Goal: Information Seeking & Learning: Compare options

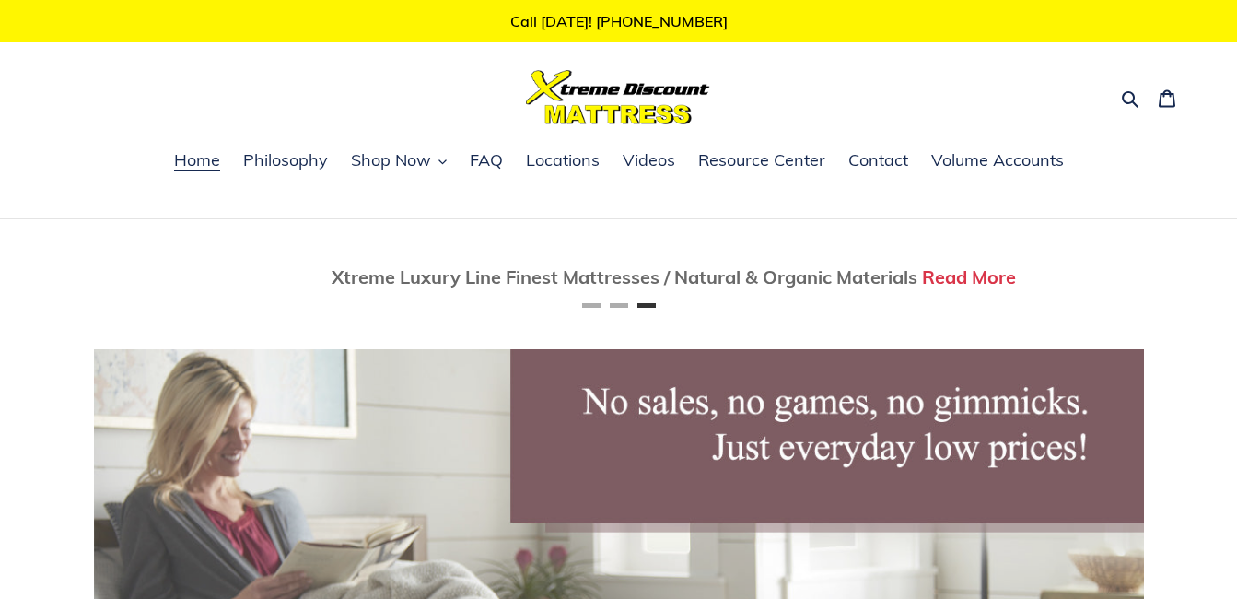
scroll to position [0, 2100]
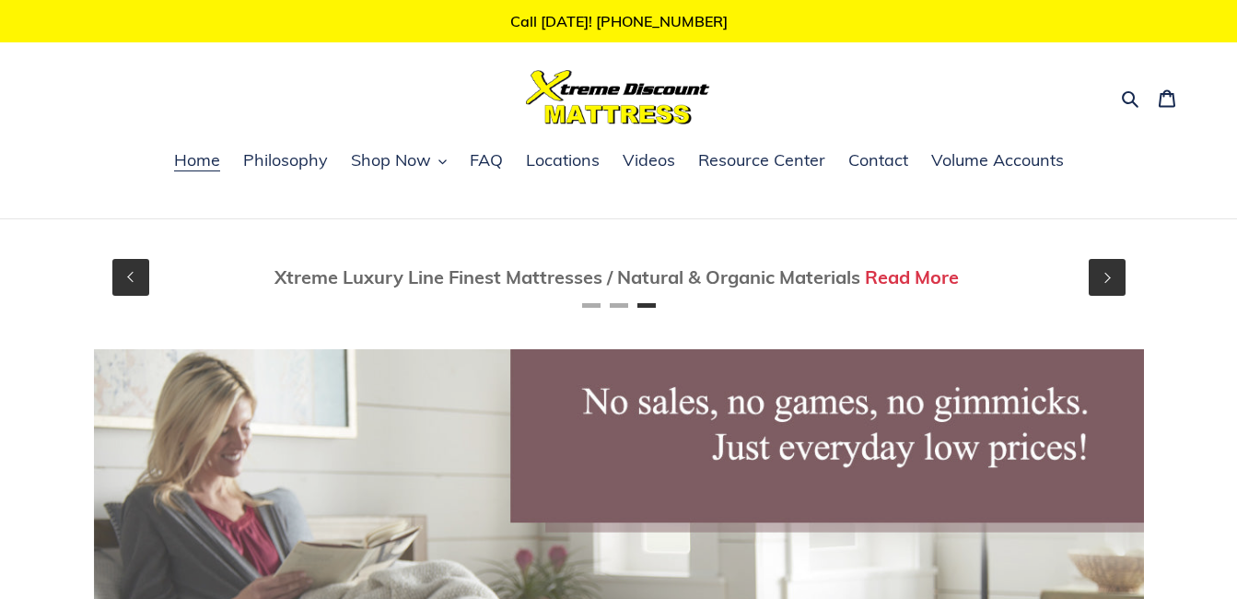
click at [134, 276] on button "Previous" at bounding box center [130, 277] width 37 height 37
click at [831, 276] on span "Shop Now" at bounding box center [855, 276] width 91 height 23
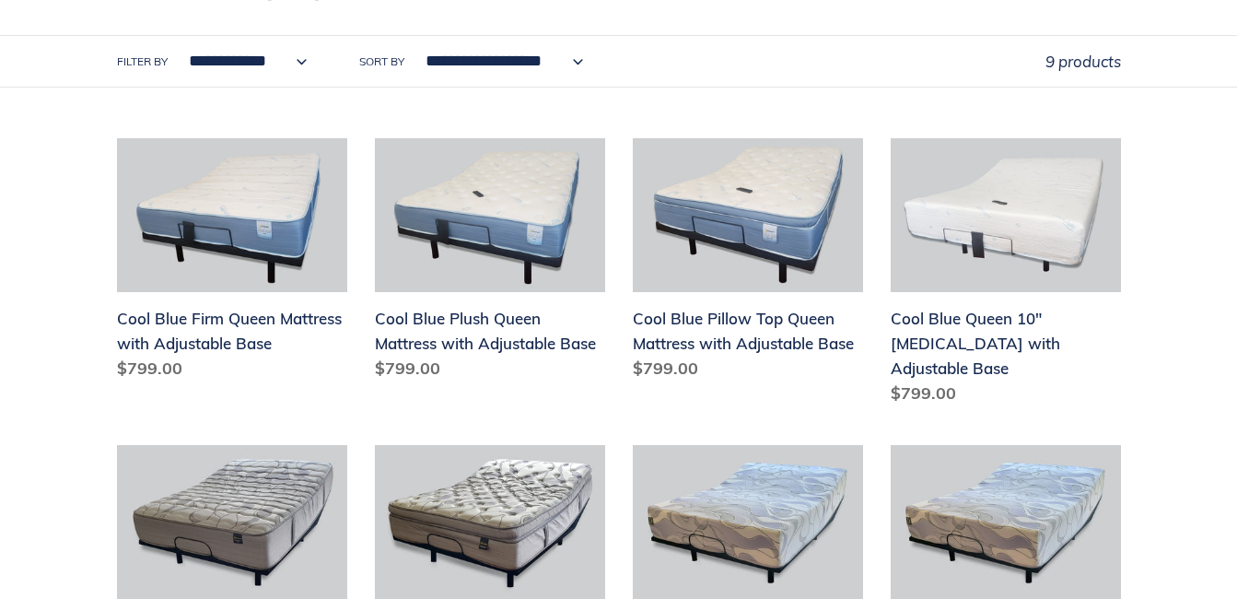
scroll to position [384, 0]
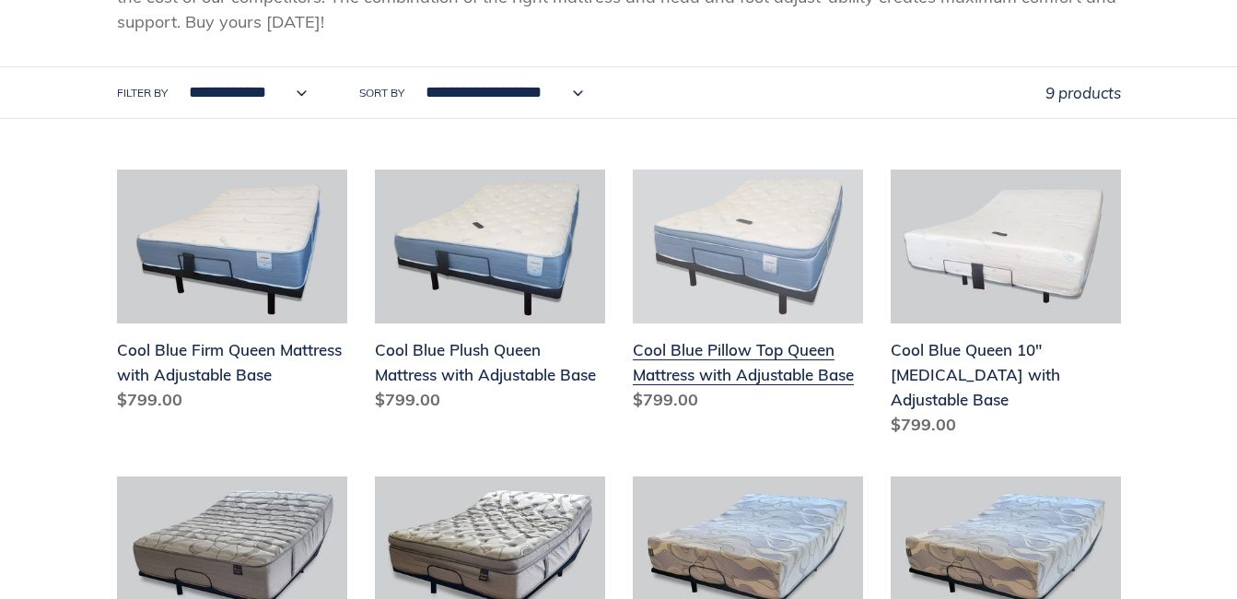
click at [731, 355] on link "Cool Blue Pillow Top Queen Mattress with Adjustable Base" at bounding box center [748, 294] width 230 height 250
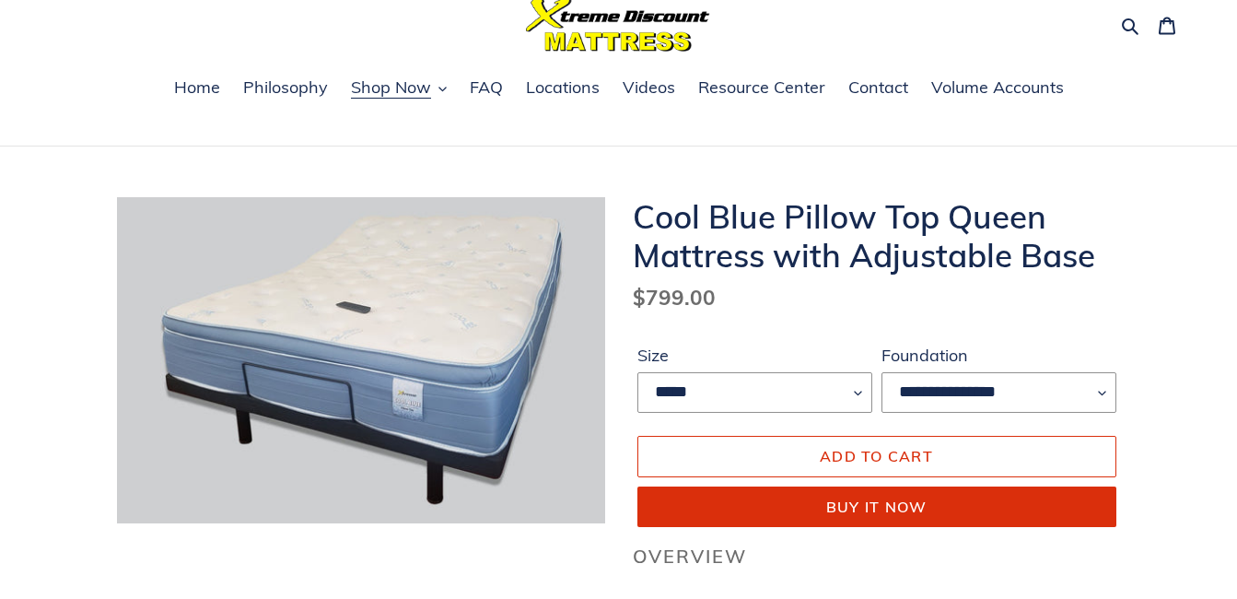
scroll to position [68, 0]
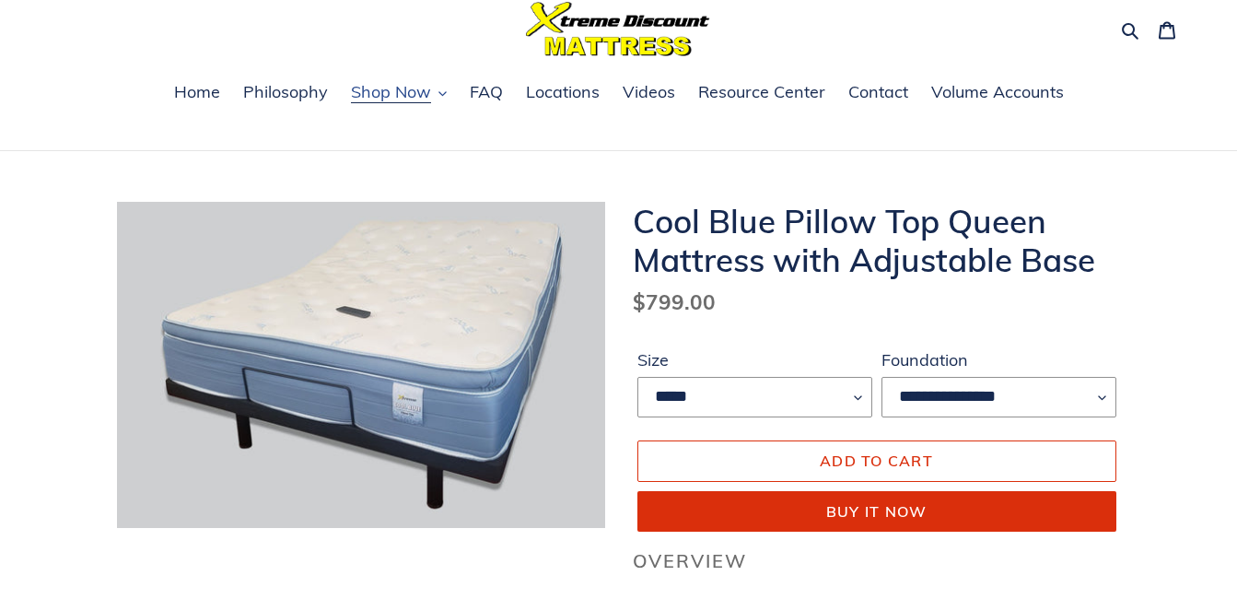
click at [415, 91] on span "Shop Now" at bounding box center [391, 92] width 80 height 22
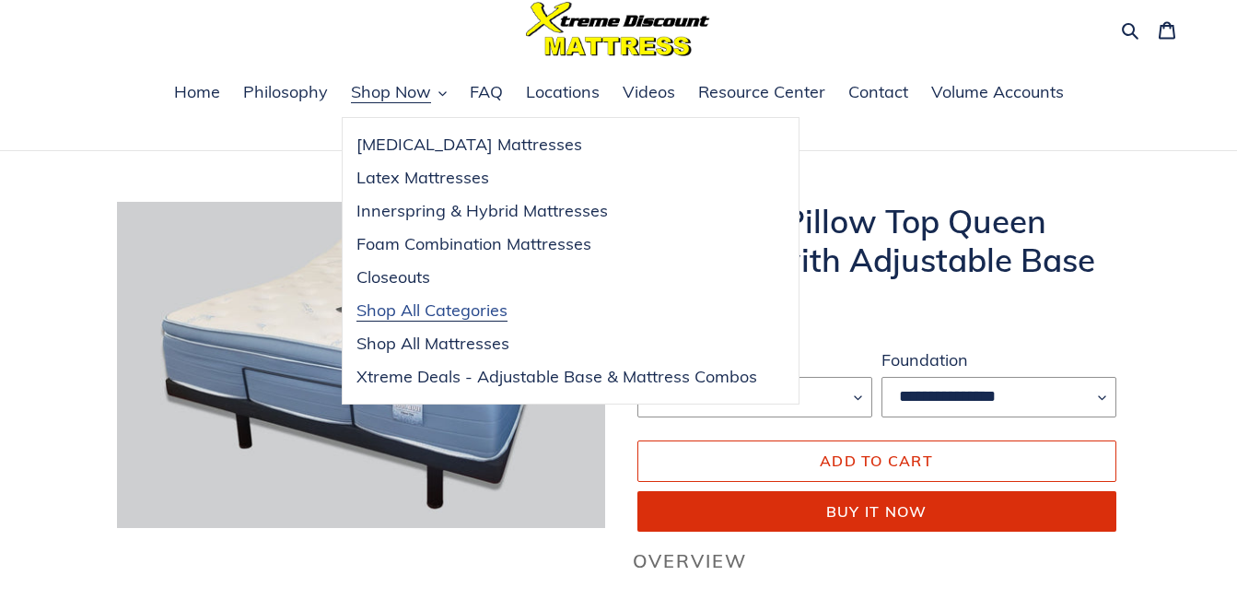
click at [446, 311] on span "Shop All Categories" at bounding box center [431, 310] width 151 height 22
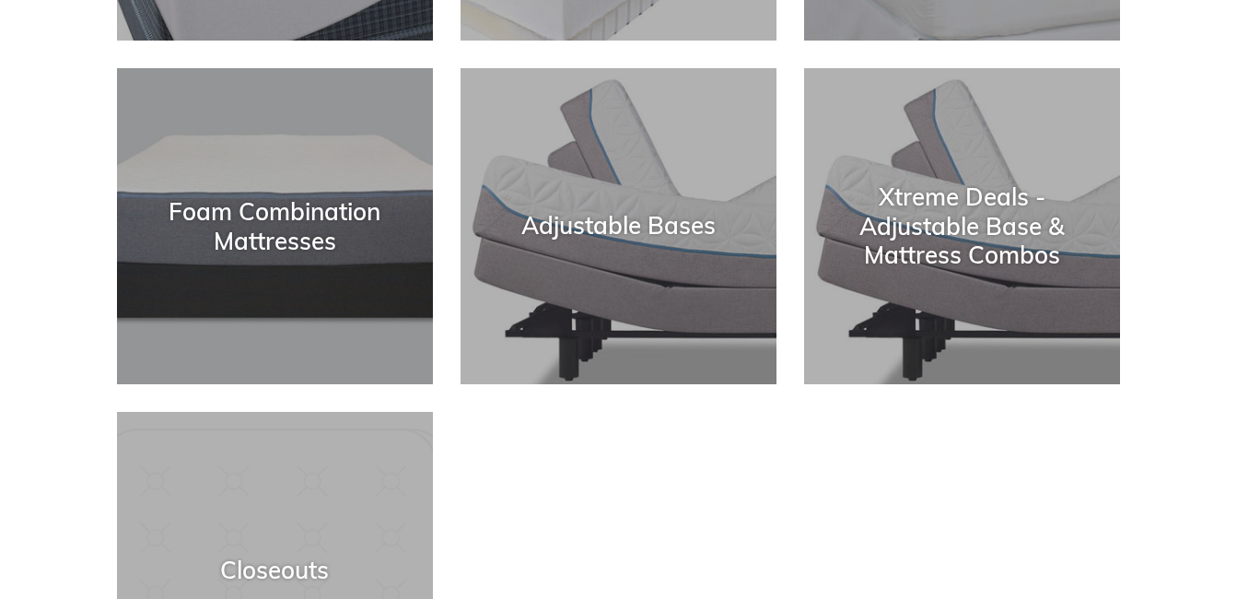
scroll to position [629, 0]
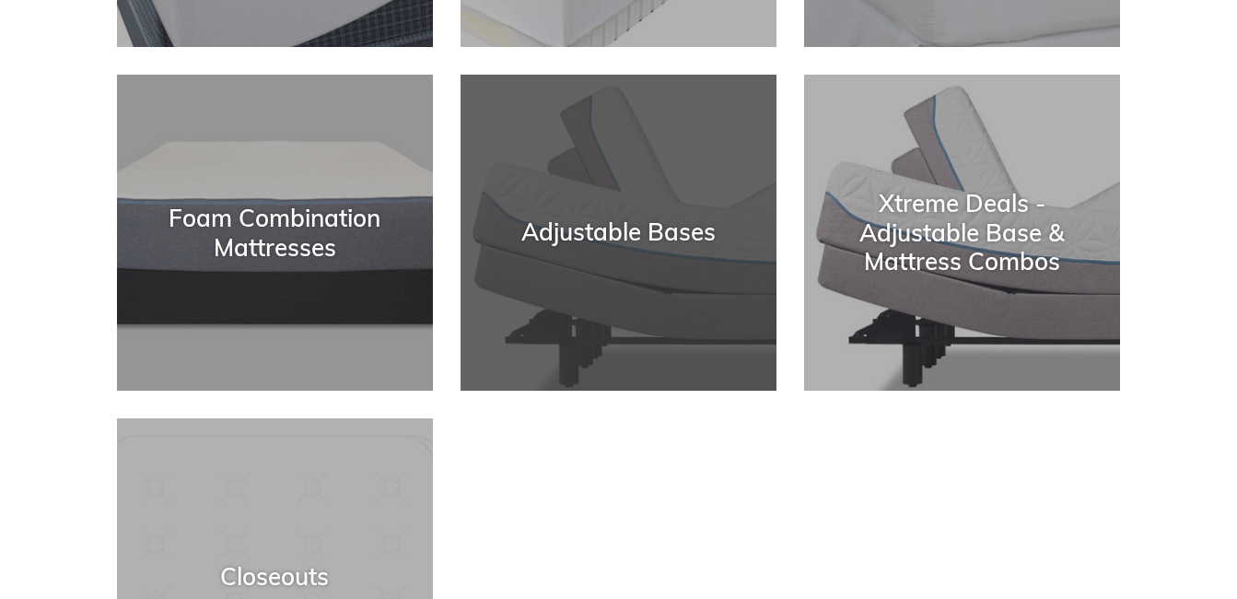
click at [625, 391] on div "Adjustable Bases" at bounding box center [619, 391] width 316 height 0
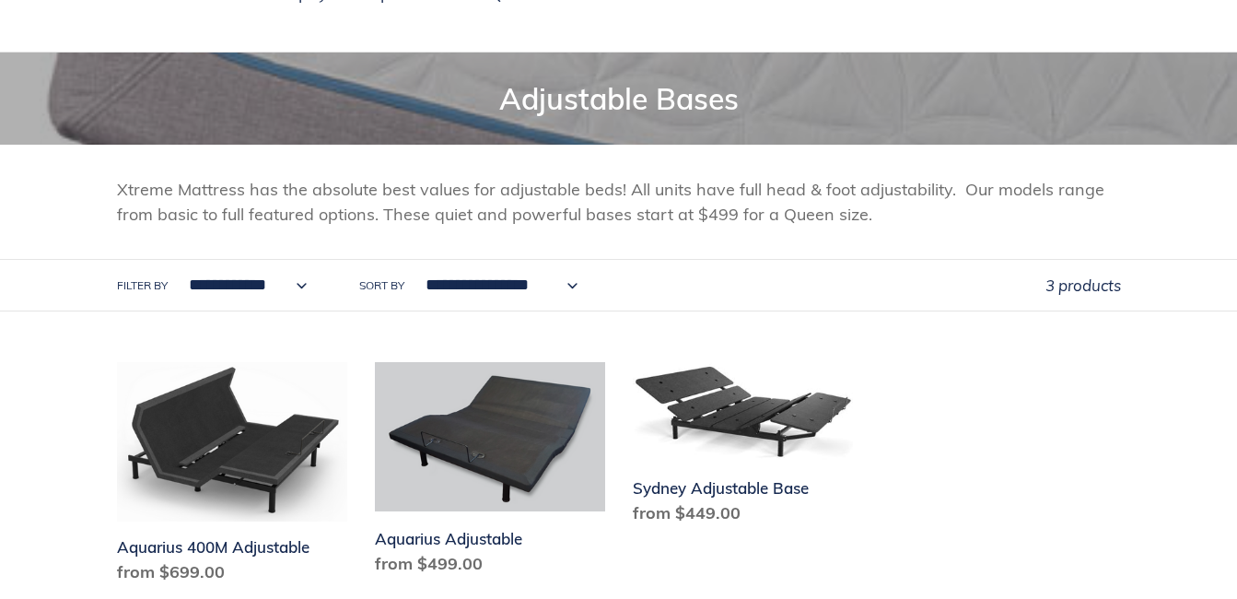
scroll to position [209, 0]
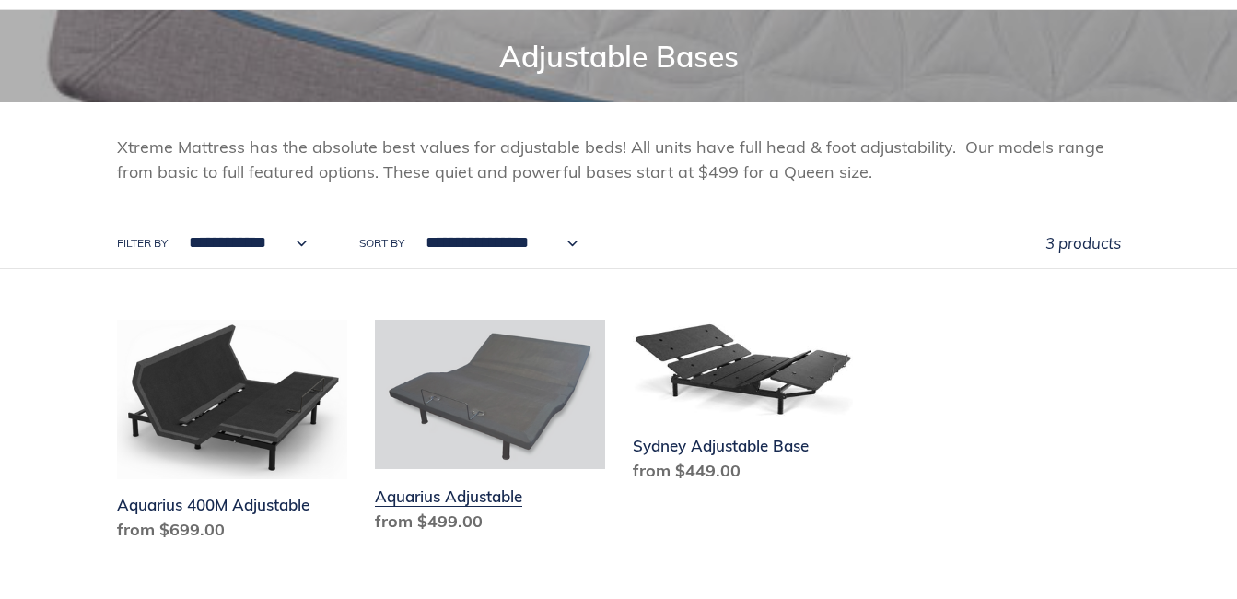
click at [472, 496] on link "Aquarius Adjustable" at bounding box center [490, 430] width 230 height 220
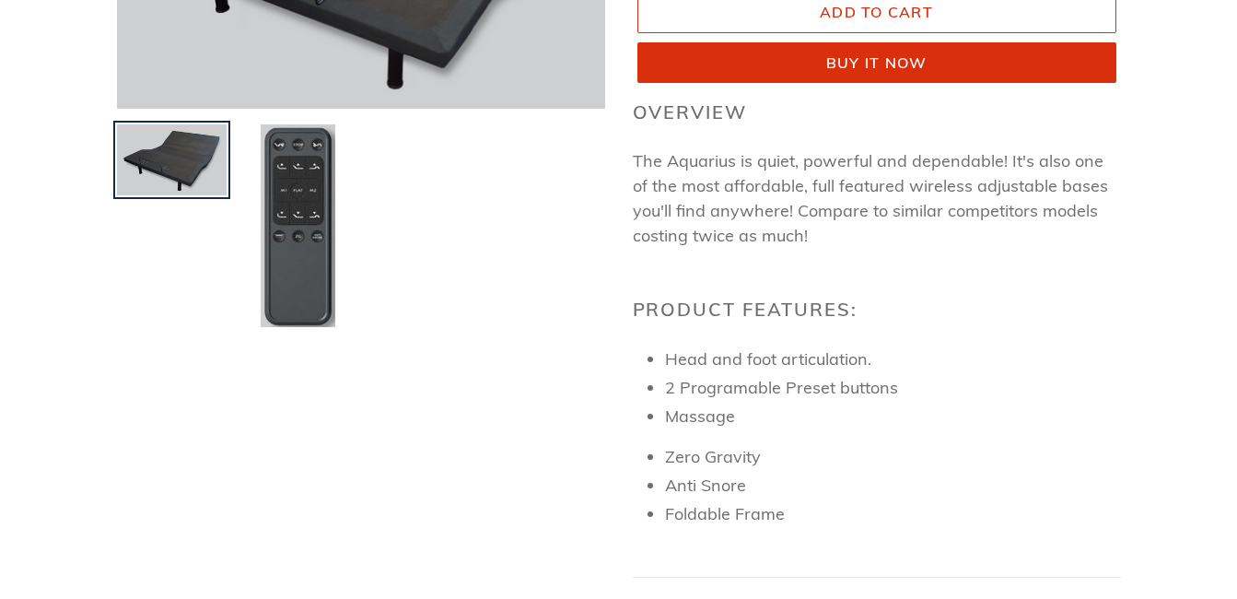
scroll to position [452, 0]
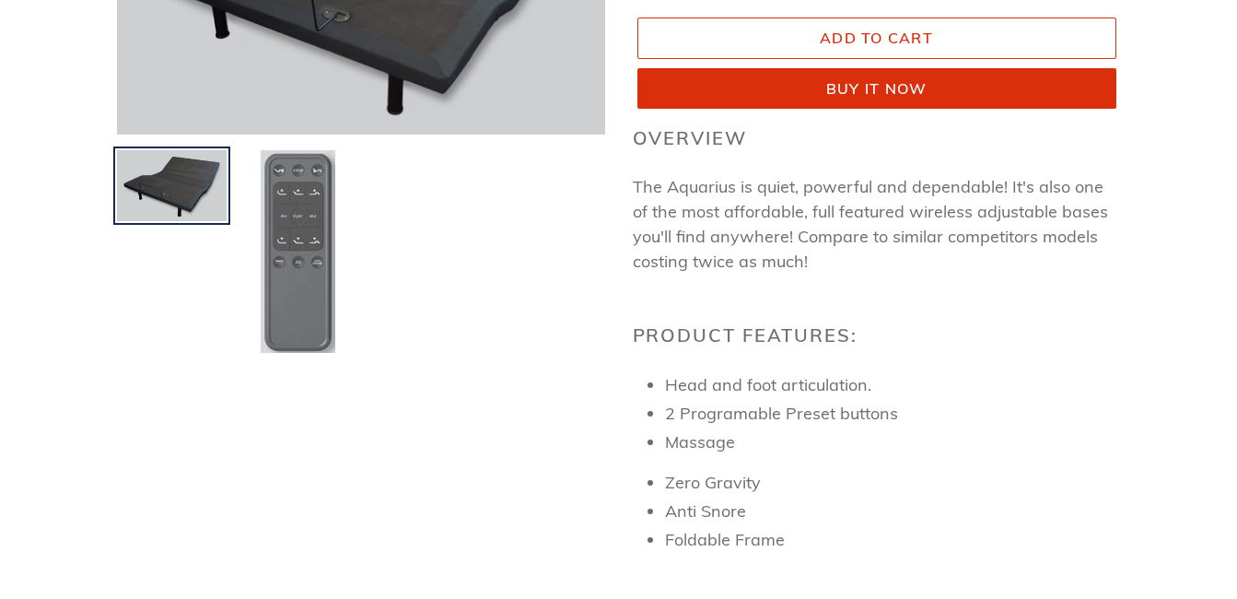
click at [329, 203] on img at bounding box center [298, 251] width 78 height 206
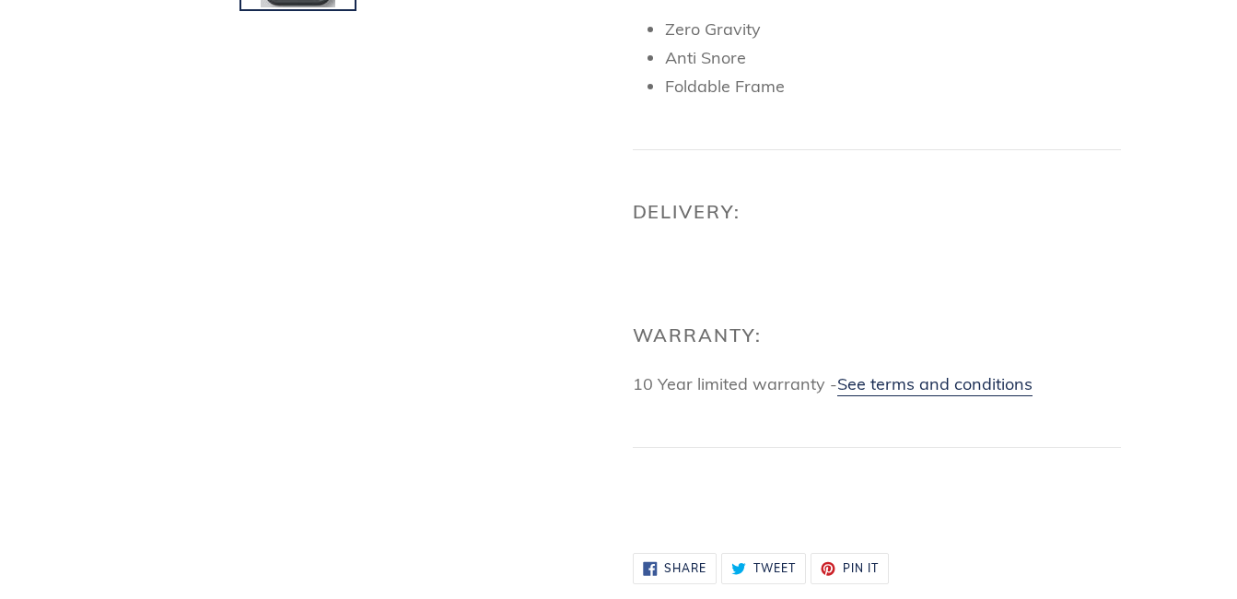
scroll to position [375, 0]
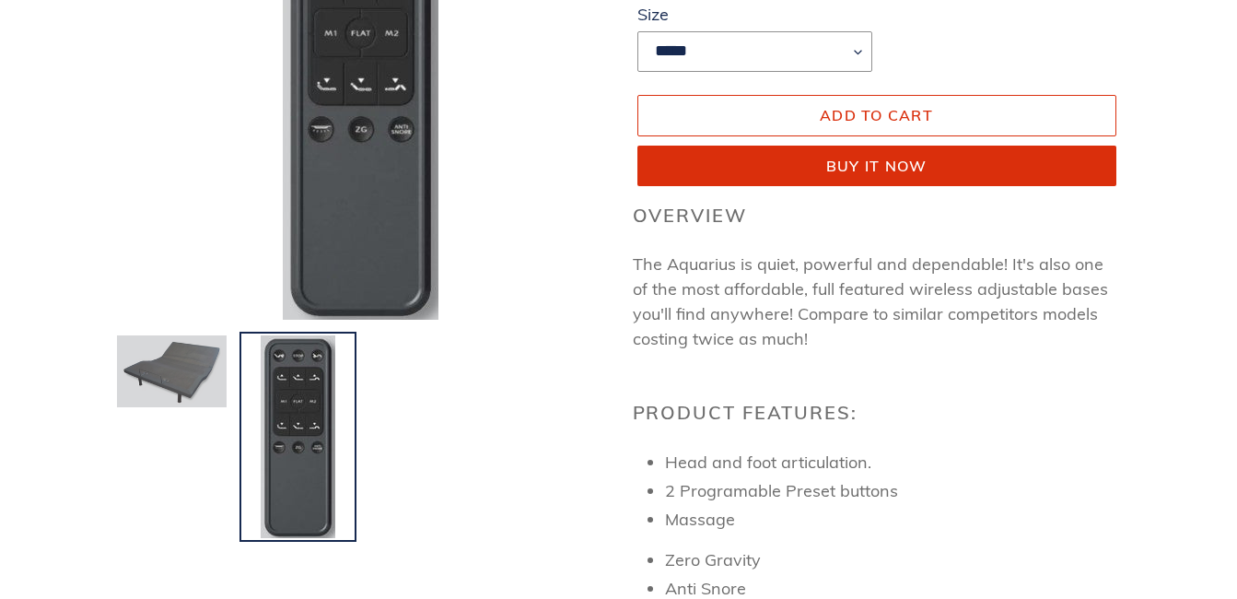
click at [169, 363] on img at bounding box center [171, 370] width 113 height 75
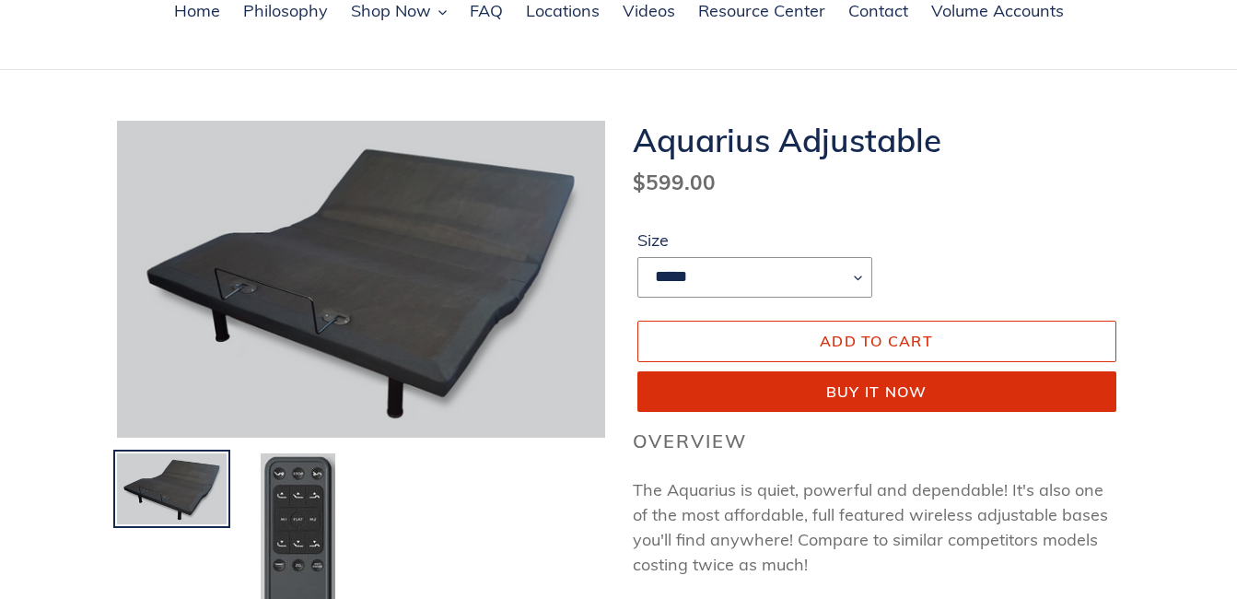
scroll to position [145, 0]
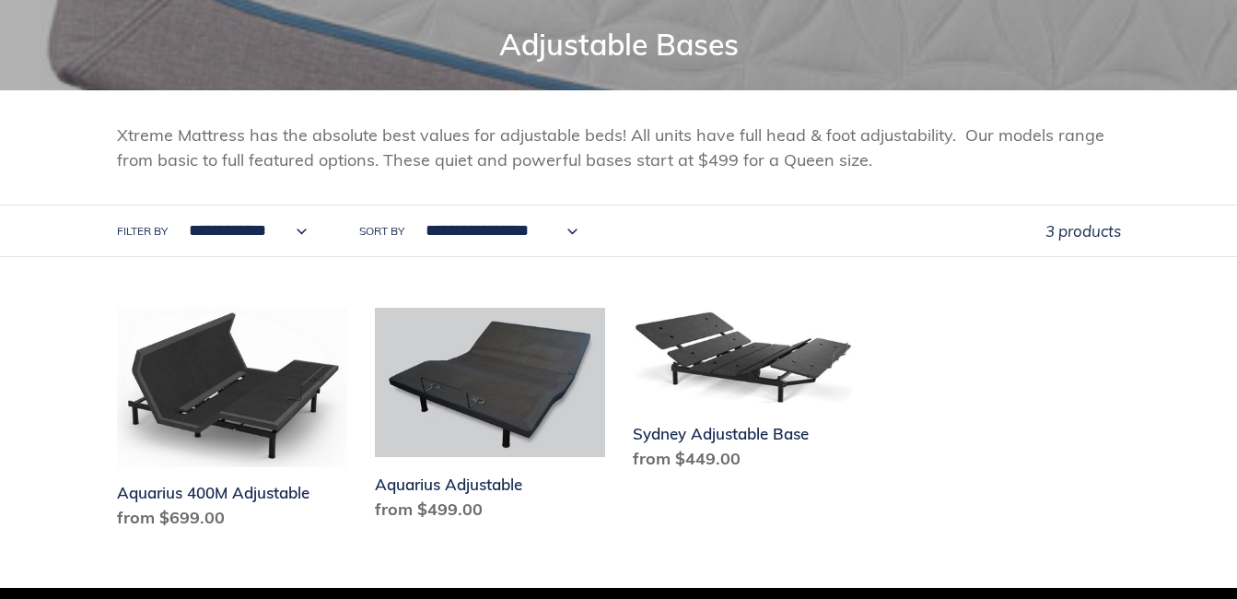
scroll to position [221, 0]
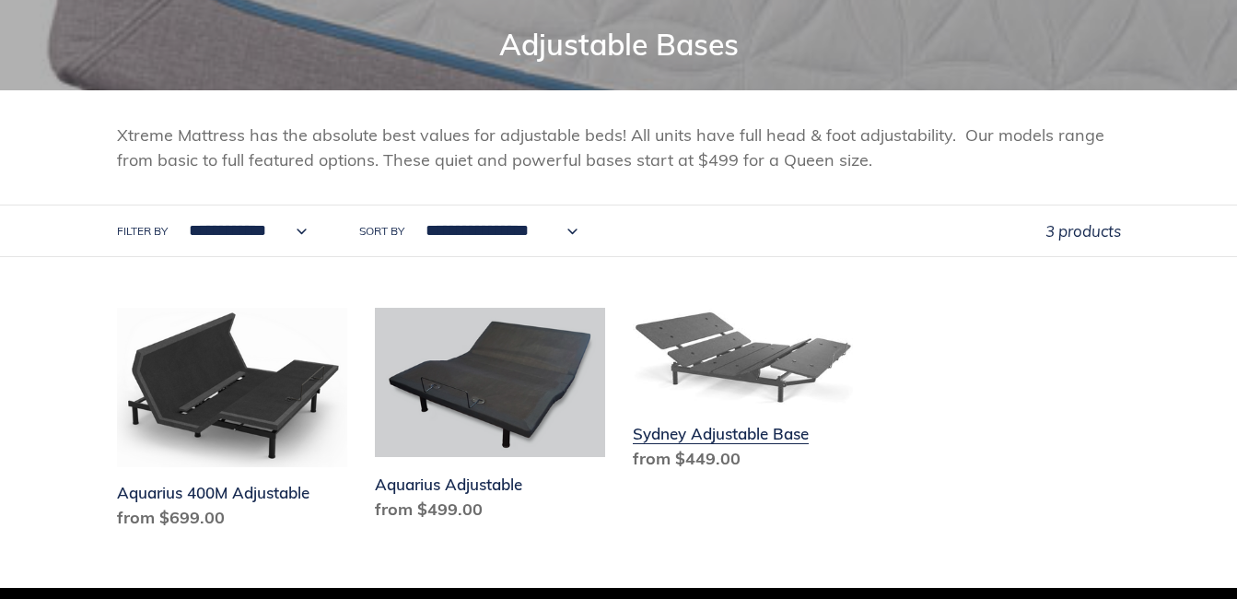
click at [706, 433] on link "Sydney Adjustable Base" at bounding box center [748, 393] width 230 height 170
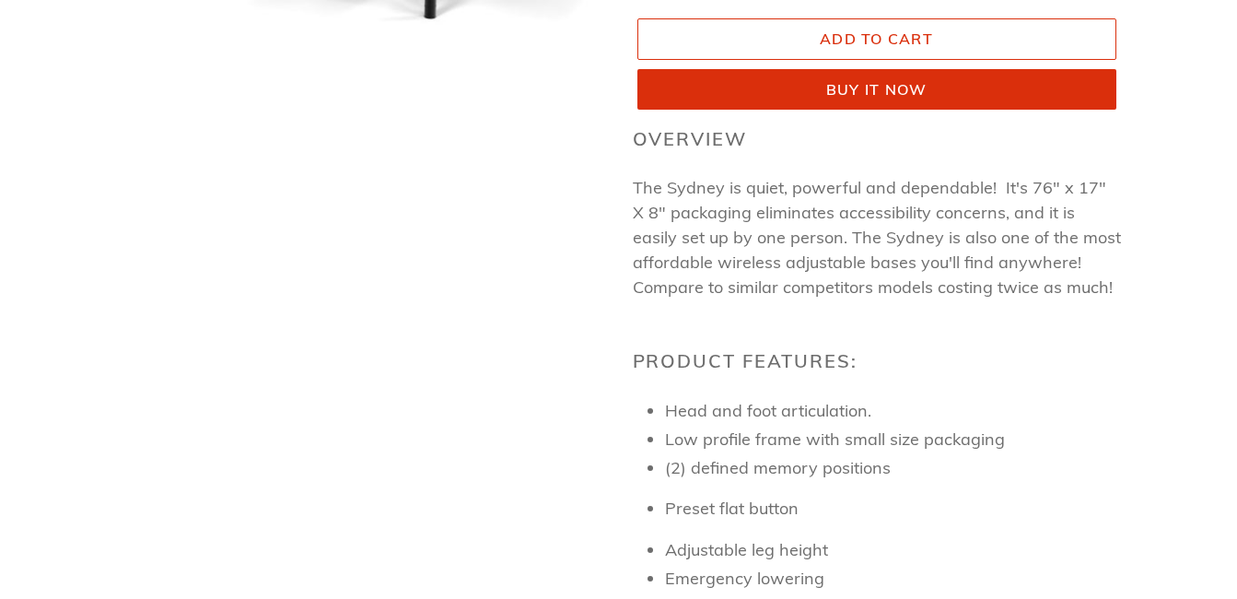
scroll to position [214, 0]
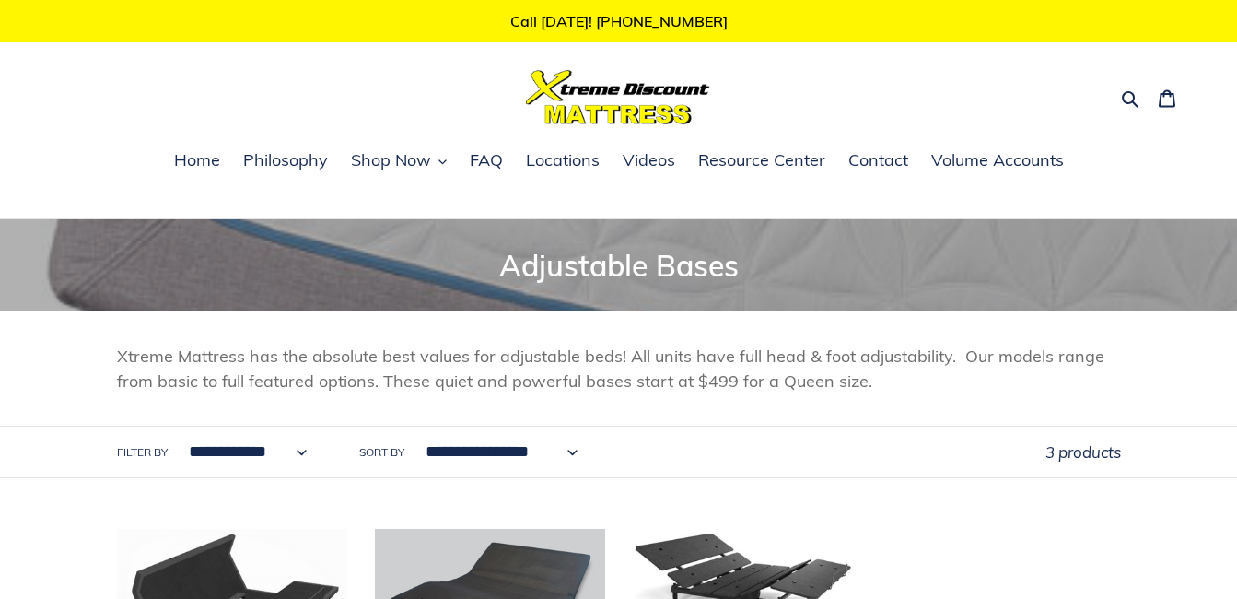
scroll to position [233, 0]
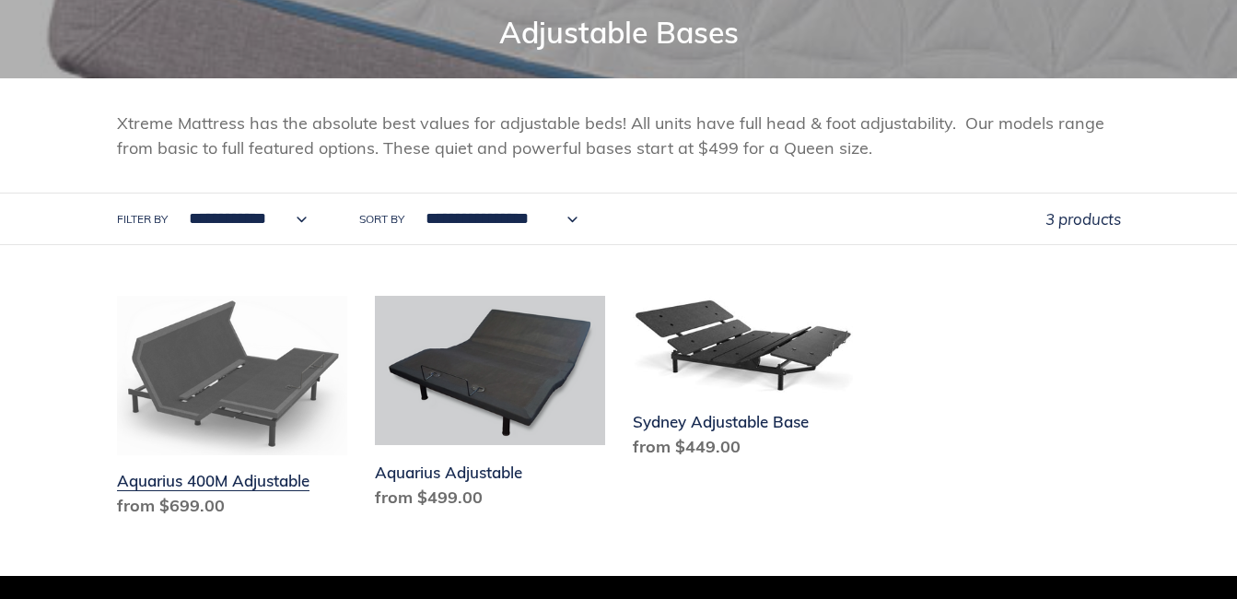
click at [263, 386] on link "Aquarius 400M Adjustable" at bounding box center [232, 410] width 230 height 229
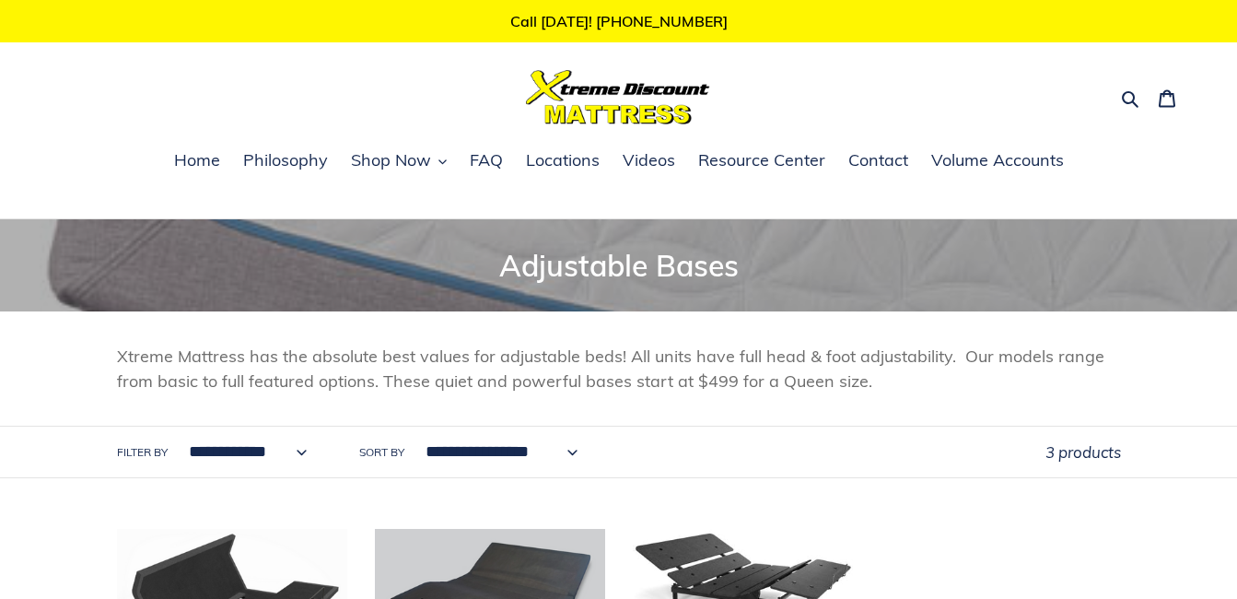
scroll to position [245, 0]
